Goal: Information Seeking & Learning: Find specific fact

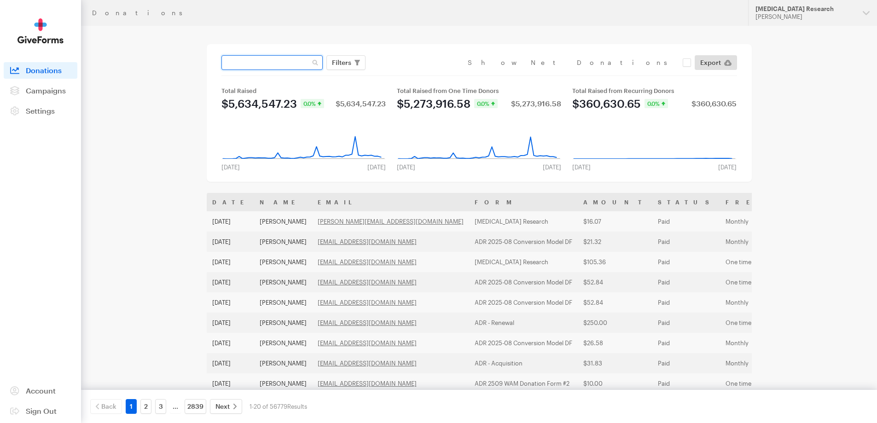
click at [254, 64] on input "text" at bounding box center [272, 62] width 101 height 15
type input "[PERSON_NAME][EMAIL_ADDRESS][DOMAIN_NAME]"
click at [411, 75] on button "Apply" at bounding box center [425, 82] width 29 height 15
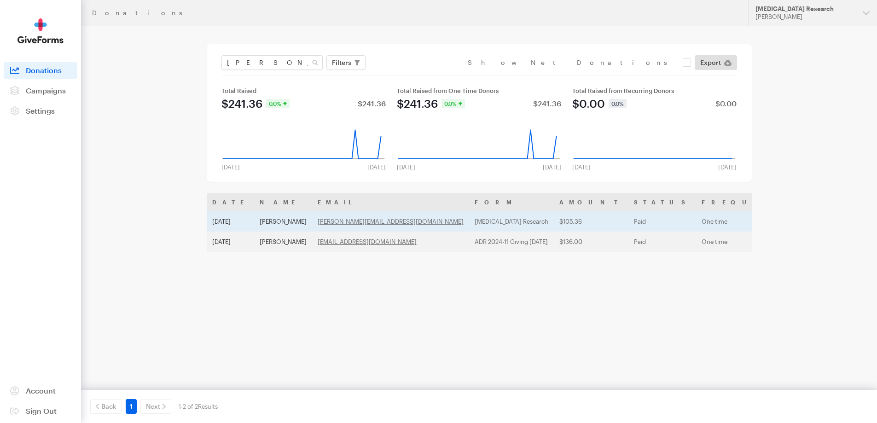
click at [304, 216] on td "[PERSON_NAME]" at bounding box center [283, 221] width 58 height 20
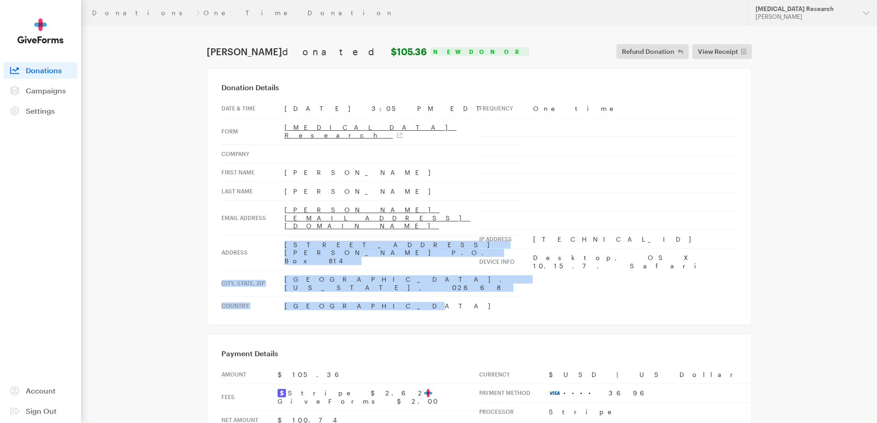
drag, startPoint x: 335, startPoint y: 257, endPoint x: 282, endPoint y: 223, distance: 62.3
click at [282, 223] on tbody "Date & time Aug 19, 2025 3:05 PM EDT Form Alzheimer's Disease Research Company …" at bounding box center [371, 207] width 299 height 216
click at [282, 235] on th "Address" at bounding box center [253, 252] width 63 height 35
drag, startPoint x: 282, startPoint y: 222, endPoint x: 330, endPoint y: 262, distance: 61.9
click at [330, 262] on tbody "Date & time Aug 19, 2025 3:05 PM EDT Form Alzheimer's Disease Research Company …" at bounding box center [371, 207] width 299 height 216
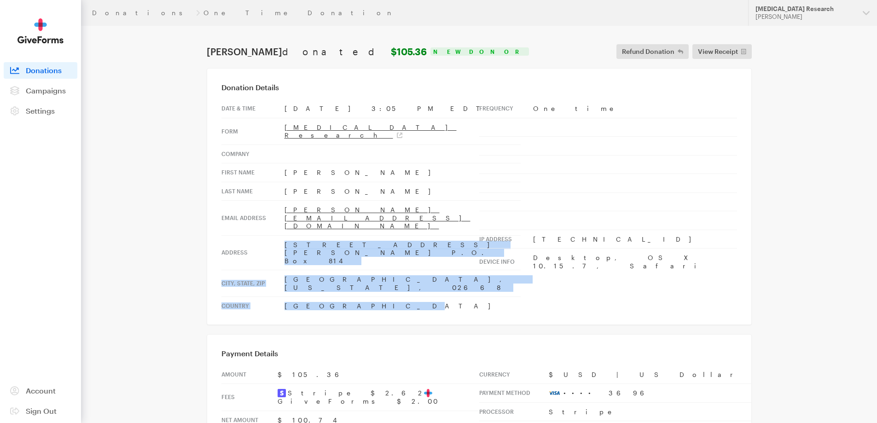
click at [330, 297] on td "United States" at bounding box center [403, 306] width 236 height 18
drag, startPoint x: 330, startPoint y: 255, endPoint x: 282, endPoint y: 224, distance: 56.7
click at [282, 224] on tbody "Date & time Aug 19, 2025 3:05 PM EDT Form Alzheimer's Disease Research Company …" at bounding box center [371, 207] width 299 height 216
click at [282, 235] on th "Address" at bounding box center [253, 252] width 63 height 35
click at [278, 235] on th "Address" at bounding box center [253, 252] width 63 height 35
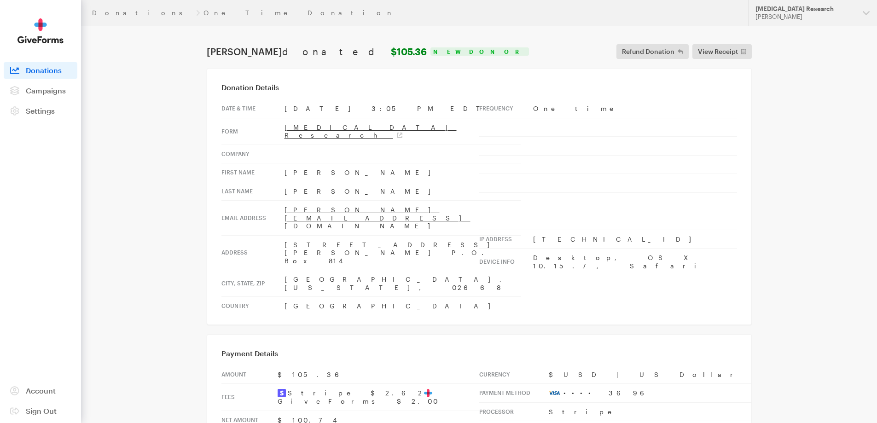
drag, startPoint x: 283, startPoint y: 220, endPoint x: 428, endPoint y: 244, distance: 147.0
click at [428, 244] on tbody "Date & time Aug 19, 2025 3:05 PM EDT Form Alzheimer's Disease Research Company …" at bounding box center [371, 207] width 299 height 216
click at [312, 182] on td "Hoffstein" at bounding box center [403, 191] width 236 height 19
drag, startPoint x: 302, startPoint y: 185, endPoint x: 267, endPoint y: 181, distance: 34.7
click at [267, 182] on tr "Last Name Hoffstein" at bounding box center [371, 191] width 299 height 19
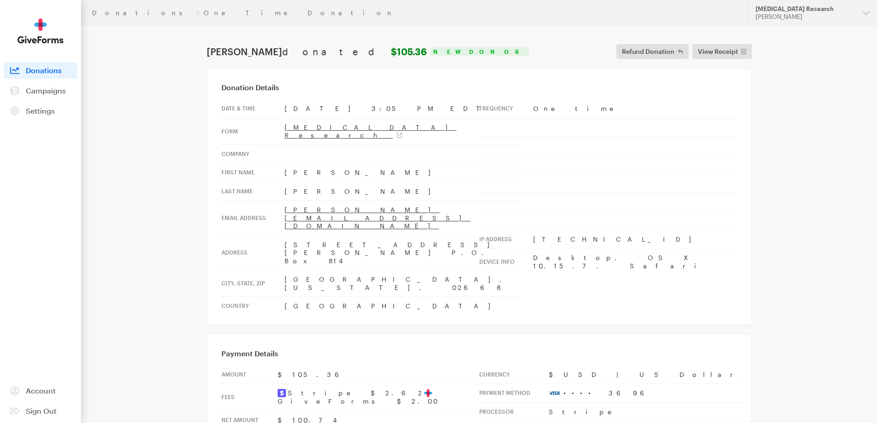
click at [338, 186] on td "Hoffstein" at bounding box center [403, 191] width 236 height 19
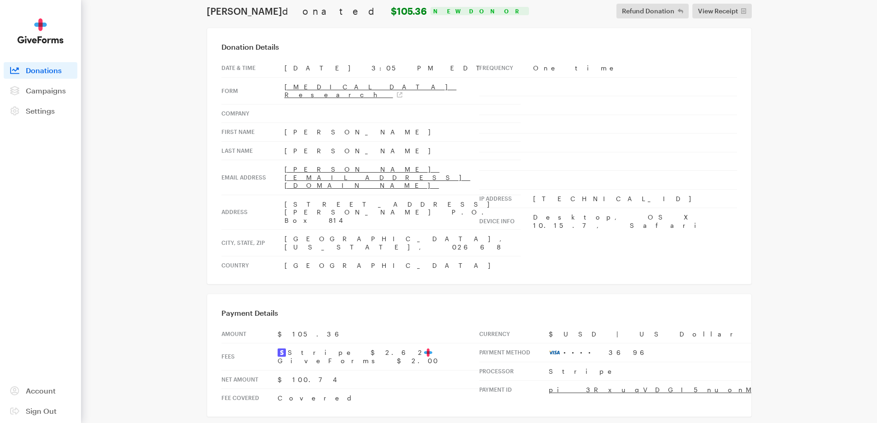
scroll to position [184, 0]
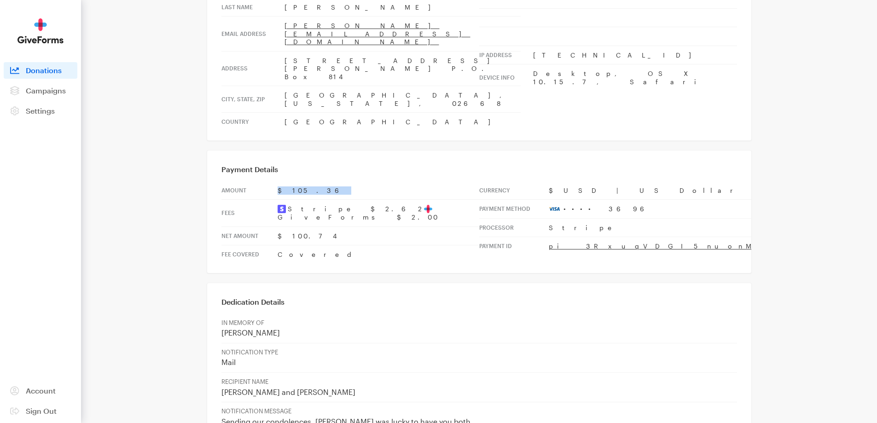
drag, startPoint x: 318, startPoint y: 145, endPoint x: 273, endPoint y: 142, distance: 45.2
click at [273, 181] on tr "Amount $105.36" at bounding box center [351, 190] width 258 height 18
click at [342, 227] on td "$100.74" at bounding box center [379, 236] width 202 height 19
drag, startPoint x: 303, startPoint y: 287, endPoint x: 222, endPoint y: 281, distance: 80.4
click at [222, 314] on tbody "IN MEMORY OF Arnold Aaron NOTIFICATION TYPE Mail RECIPIENT NAME Judy and Allan …" at bounding box center [480, 409] width 516 height 190
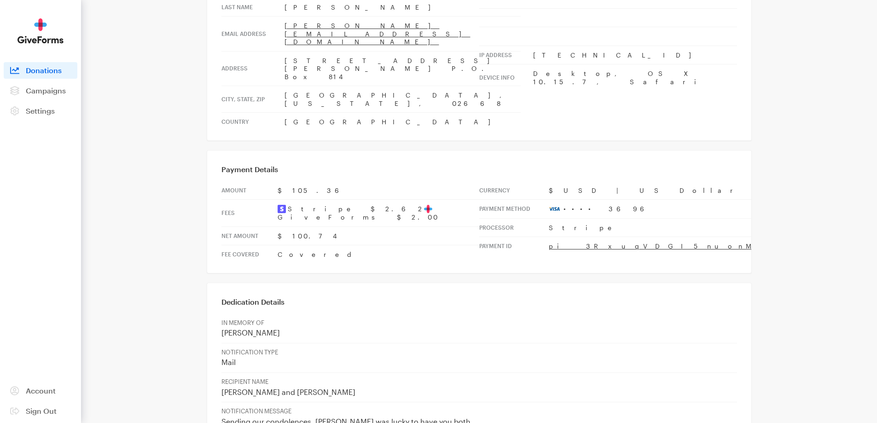
click at [314, 378] on p "RECIPIENT NAME" at bounding box center [480, 382] width 516 height 8
drag, startPoint x: 287, startPoint y: 271, endPoint x: 227, endPoint y: 280, distance: 61.4
click at [222, 314] on td "IN MEMORY OF Arnold Aaron" at bounding box center [480, 328] width 516 height 29
click at [243, 358] on p "Mail" at bounding box center [480, 363] width 516 height 10
click at [255, 388] on p "Judy and Allan Szathmary" at bounding box center [480, 393] width 516 height 10
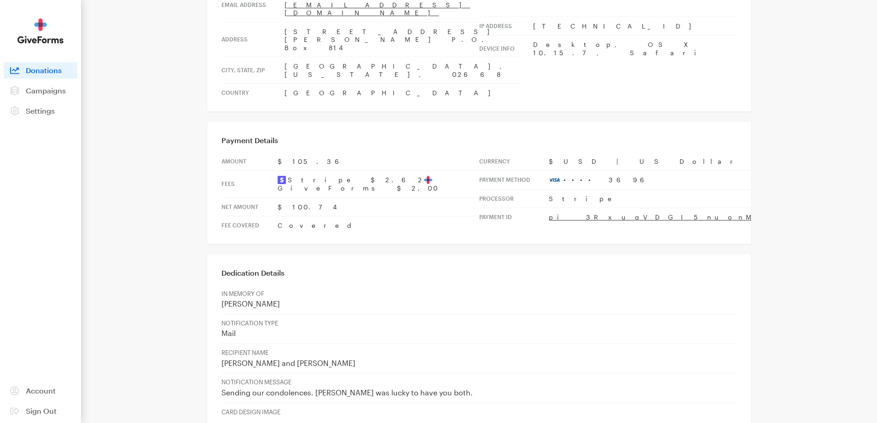
scroll to position [230, 0]
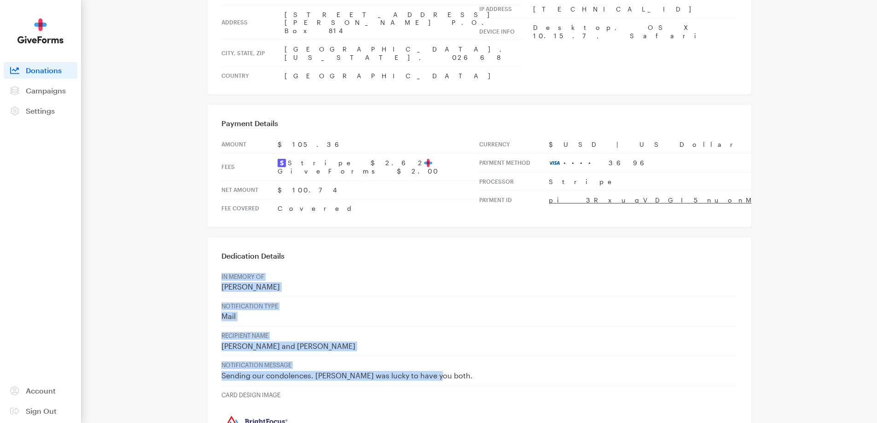
drag, startPoint x: 473, startPoint y: 319, endPoint x: 221, endPoint y: 212, distance: 273.9
click at [222, 268] on tbody "IN MEMORY OF Arnold Aaron NOTIFICATION TYPE Mail RECIPIENT NAME Judy and Allan …" at bounding box center [480, 363] width 516 height 190
click at [222, 268] on td "IN MEMORY OF Arnold Aaron" at bounding box center [480, 282] width 516 height 29
drag, startPoint x: 222, startPoint y: 212, endPoint x: 464, endPoint y: 319, distance: 264.6
click at [464, 319] on tbody "IN MEMORY OF Arnold Aaron NOTIFICATION TYPE Mail RECIPIENT NAME Judy and Allan …" at bounding box center [480, 363] width 516 height 190
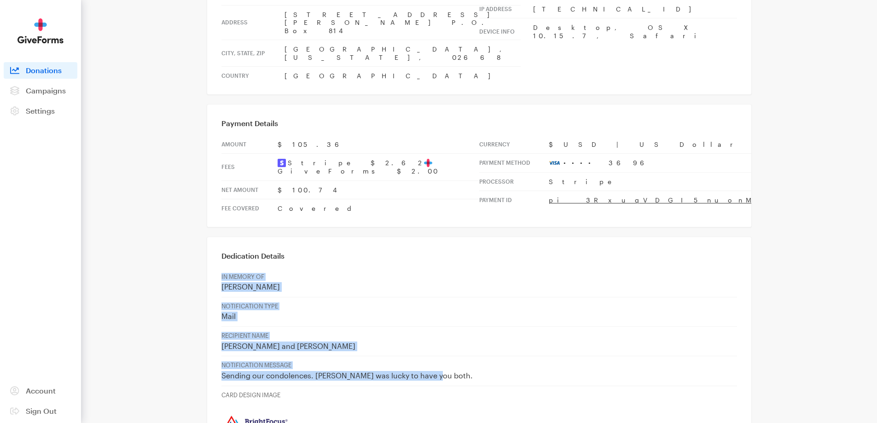
click at [464, 371] on p "Sending our condolences. Arnie was lucky to have you both." at bounding box center [480, 376] width 516 height 10
drag, startPoint x: 461, startPoint y: 325, endPoint x: 221, endPoint y: 200, distance: 270.9
click at [221, 237] on div "Dedication Details IN MEMORY OF Arnold Aaron NOTIFICATION TYPE Mail RECIPIENT N…" at bounding box center [479, 352] width 545 height 231
drag, startPoint x: 221, startPoint y: 200, endPoint x: 467, endPoint y: 318, distance: 272.5
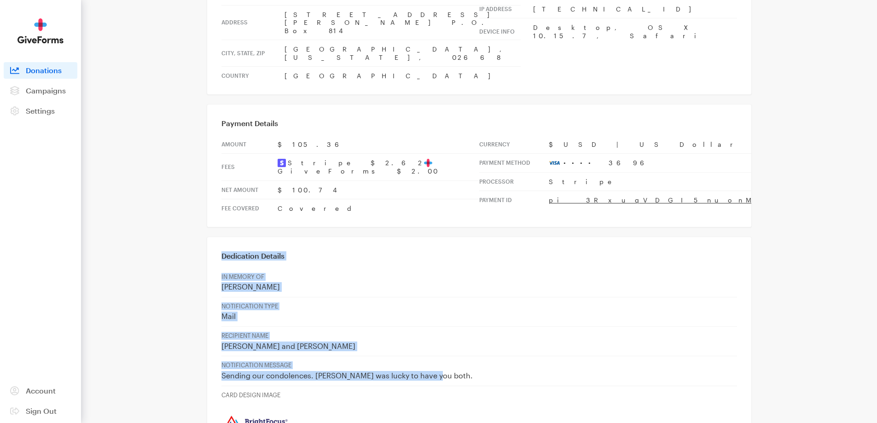
click at [467, 318] on div "Dedication Details IN MEMORY OF Arnold Aaron NOTIFICATION TYPE Mail RECIPIENT N…" at bounding box center [479, 352] width 545 height 231
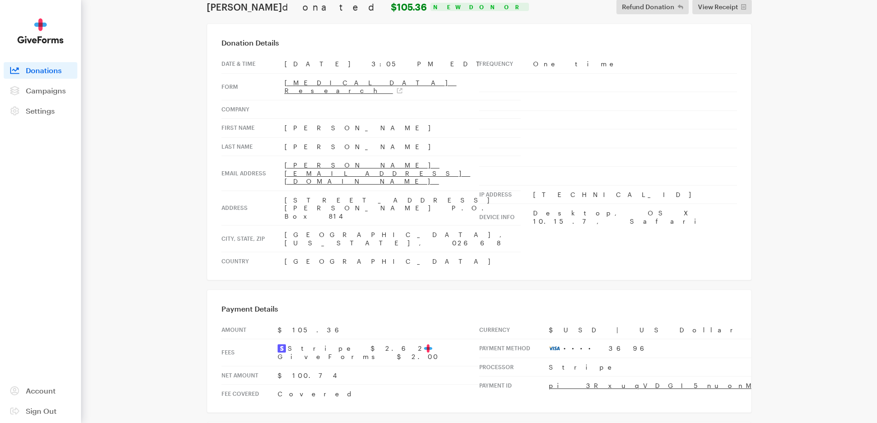
scroll to position [184, 0]
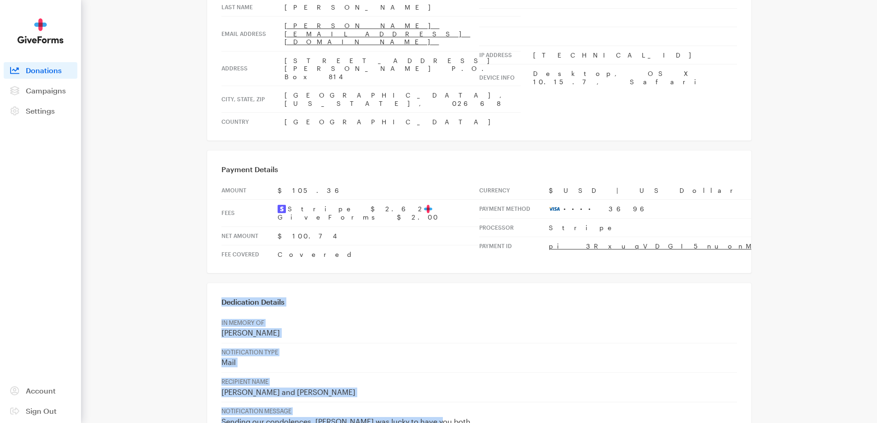
click at [260, 417] on p "Sending our condolences. Arnie was lucky to have you both." at bounding box center [480, 422] width 516 height 10
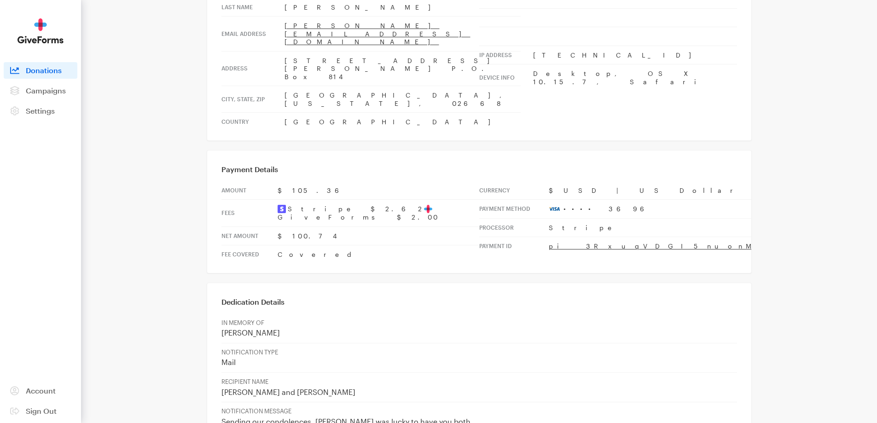
click at [446, 417] on p "Sending our condolences. Arnie was lucky to have you both." at bounding box center [480, 422] width 516 height 10
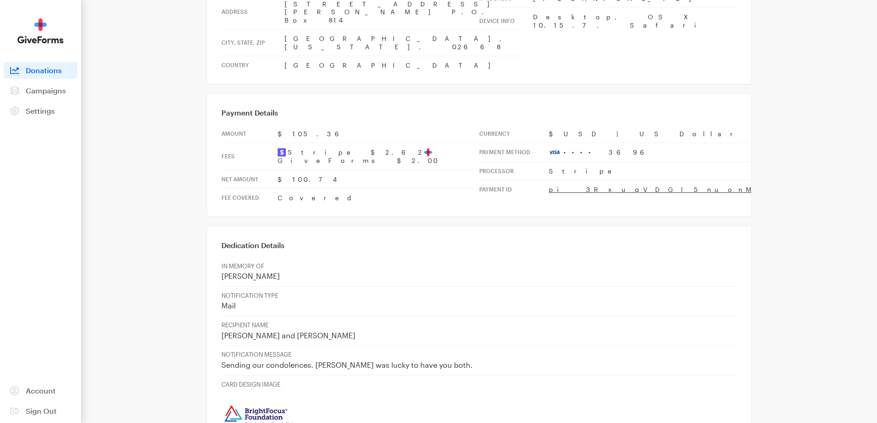
scroll to position [225, 0]
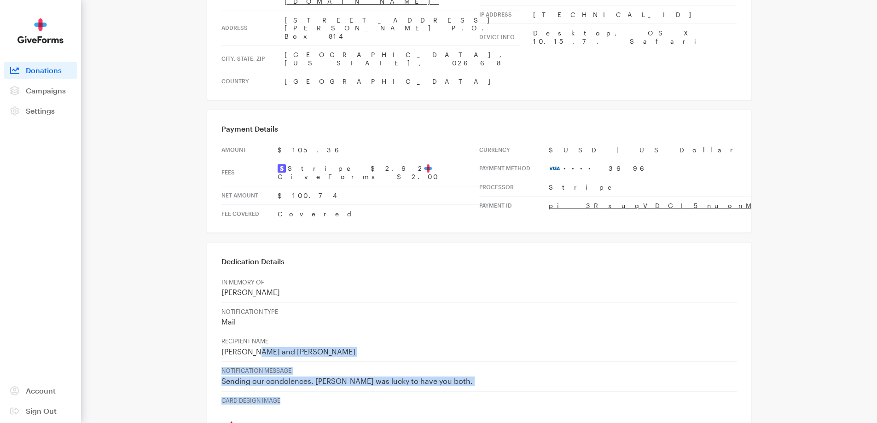
drag, startPoint x: 320, startPoint y: 340, endPoint x: 254, endPoint y: 310, distance: 72.3
click at [256, 306] on tbody "IN MEMORY OF Arnold Aaron NOTIFICATION TYPE Mail RECIPIENT NAME Judy and Allan …" at bounding box center [480, 369] width 516 height 190
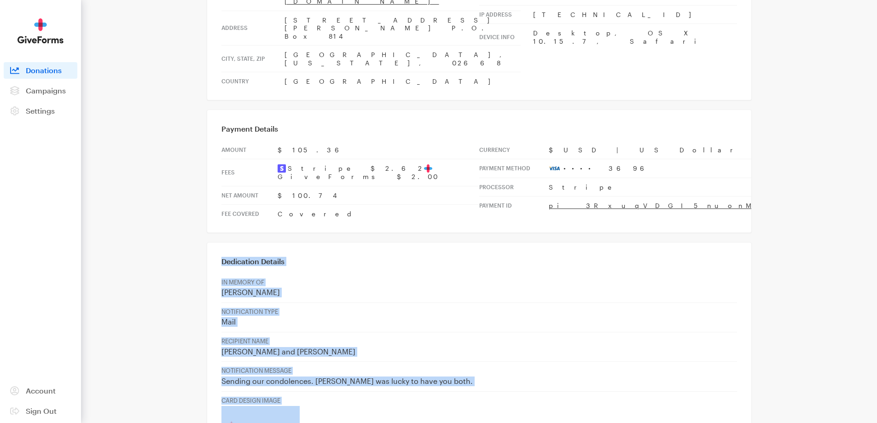
drag, startPoint x: 354, startPoint y: 385, endPoint x: 221, endPoint y: 197, distance: 230.6
click at [221, 242] on div "Dedication Details IN MEMORY OF Arnold Aaron NOTIFICATION TYPE Mail RECIPIENT N…" at bounding box center [479, 357] width 545 height 231
